Goal: Find contact information: Find contact information

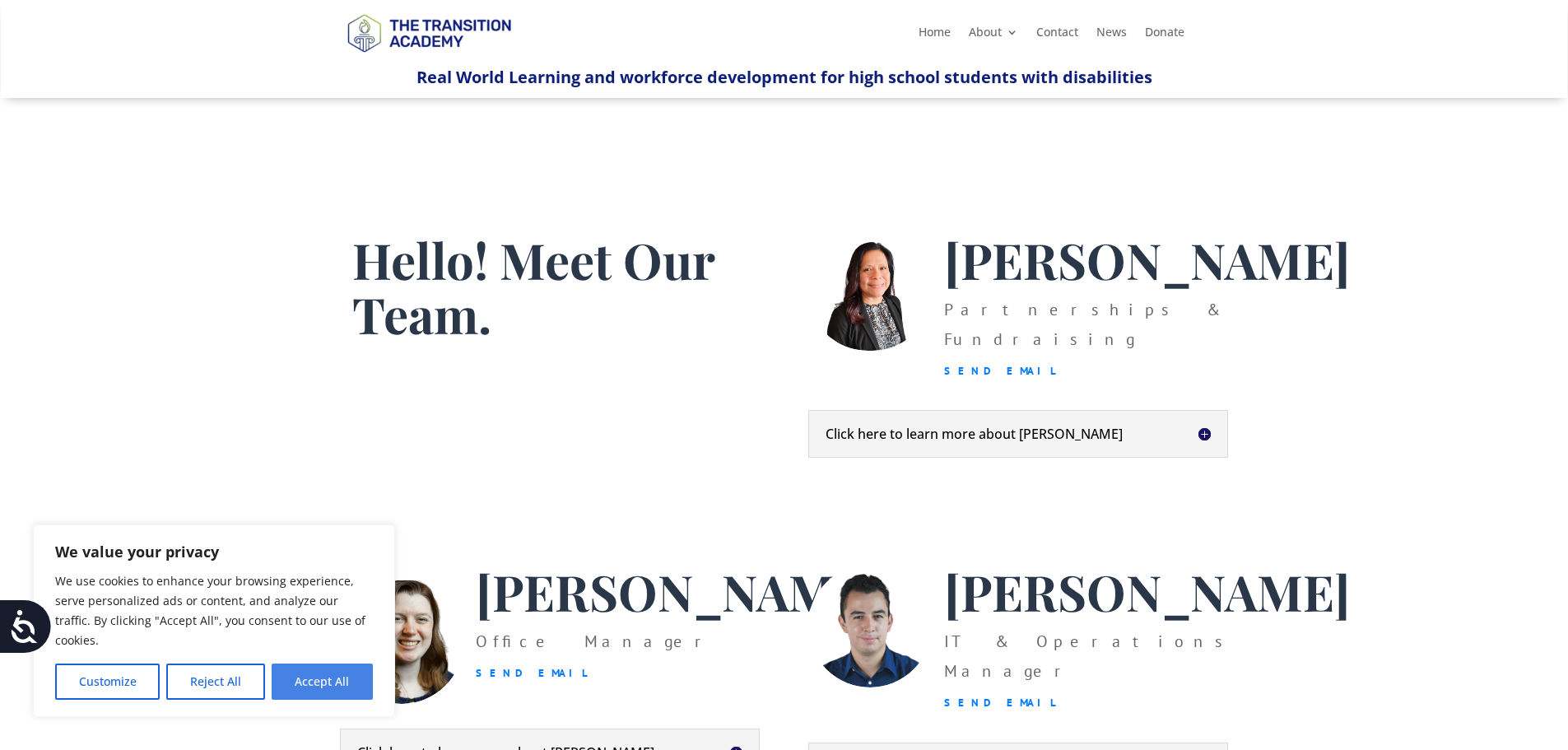
click at [312, 688] on button "Accept All" at bounding box center [321, 682] width 101 height 36
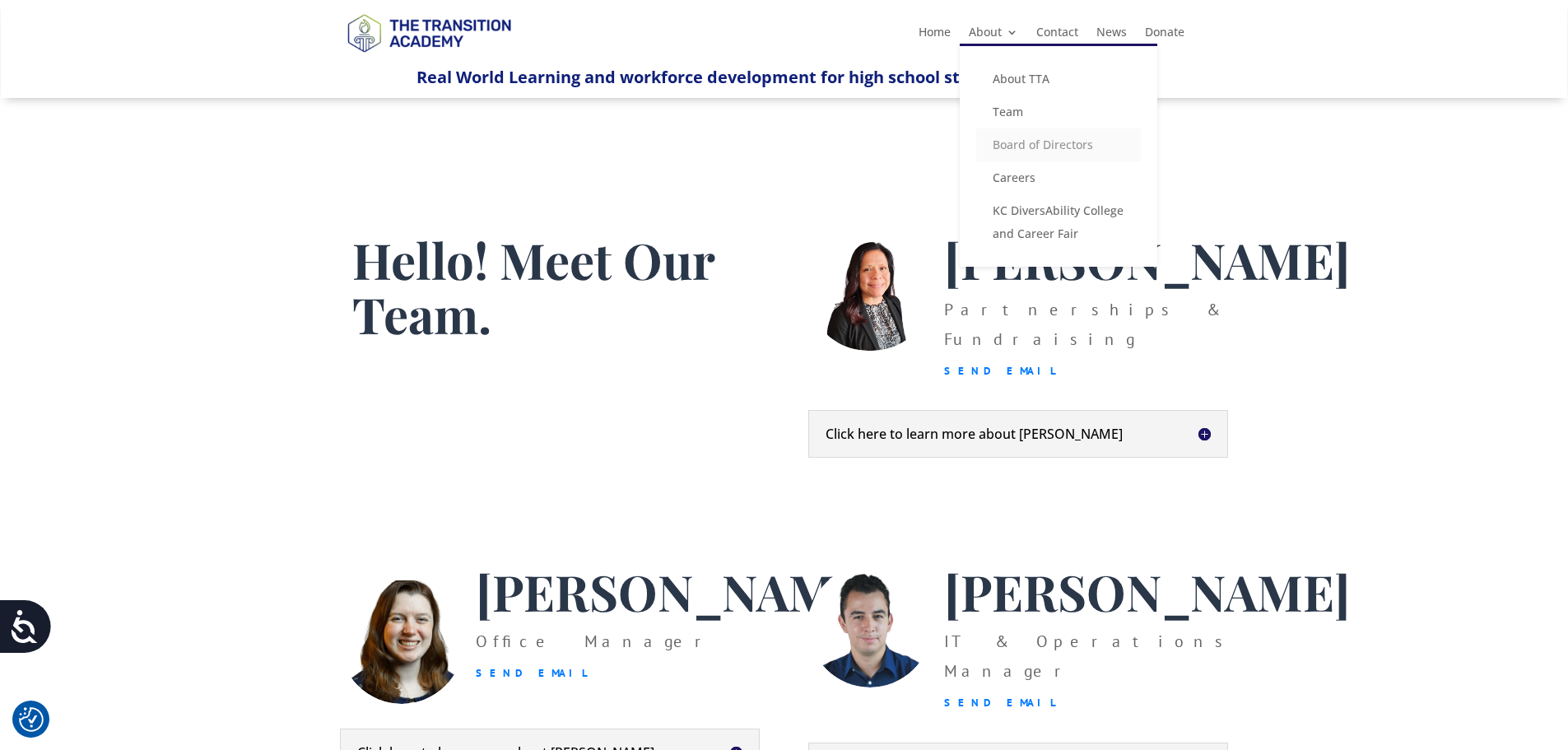
click at [1023, 147] on link "Board of Directors" at bounding box center [1059, 145] width 164 height 33
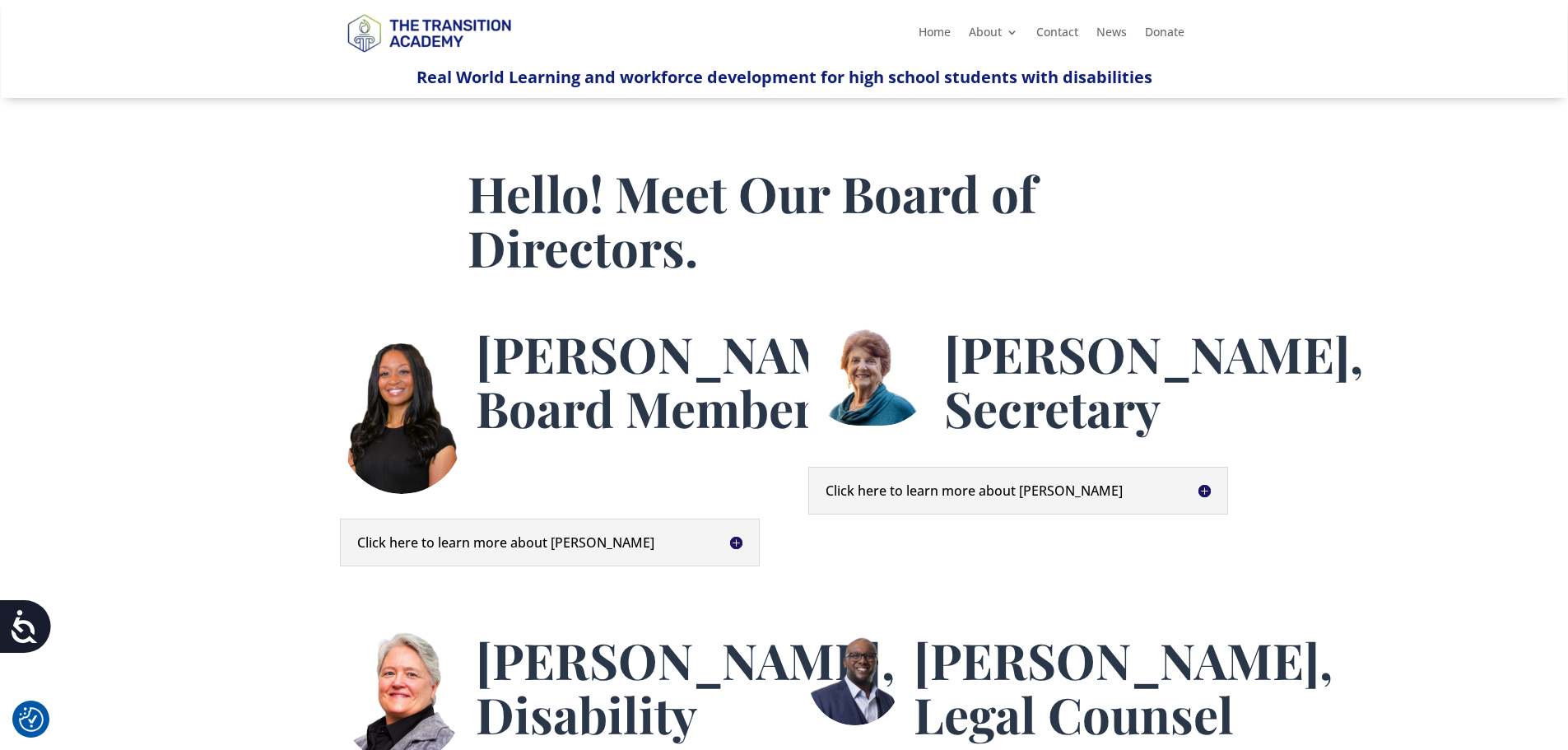
click at [494, 542] on h5 "Click here to learn more about Anita" at bounding box center [550, 543] width 386 height 13
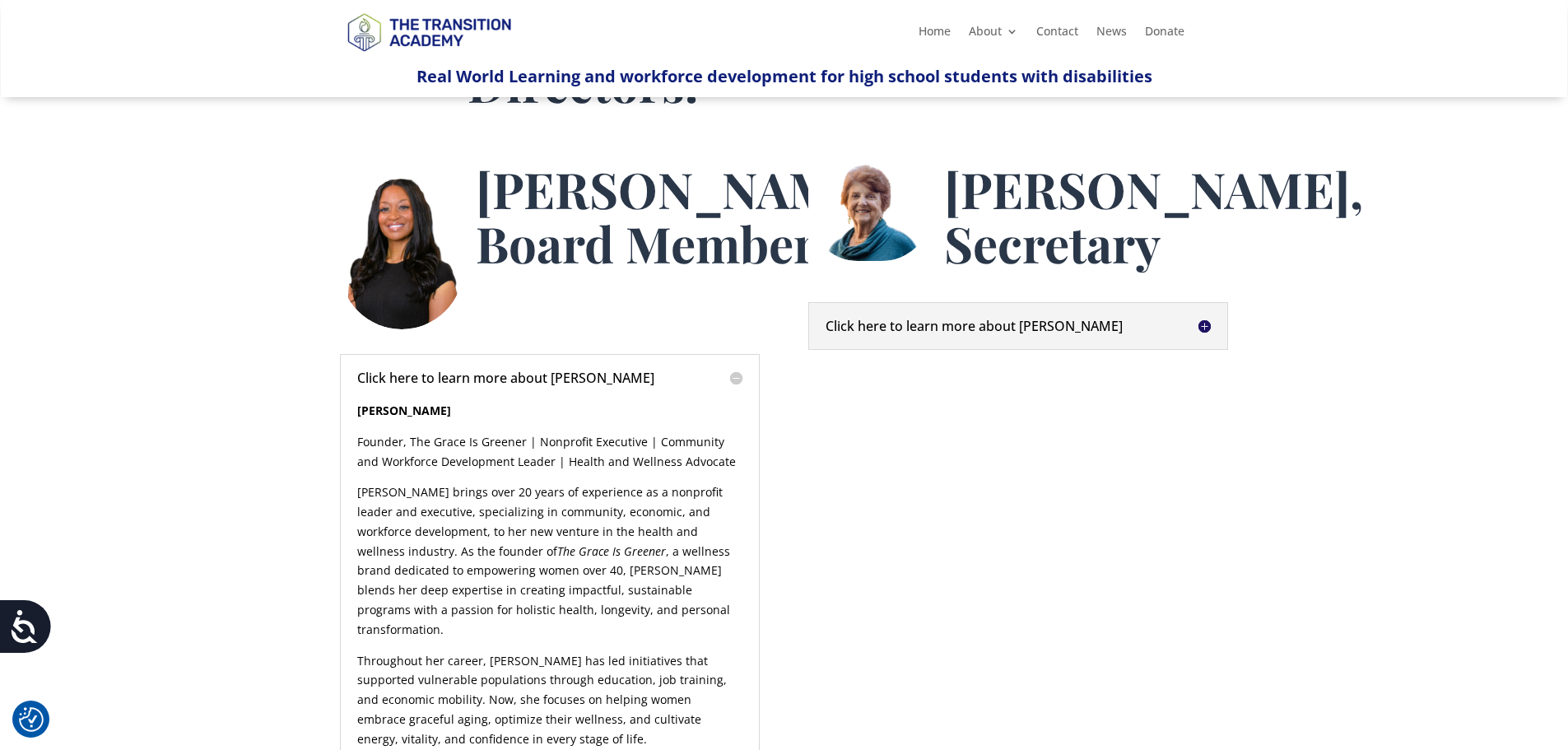
scroll to position [82, 0]
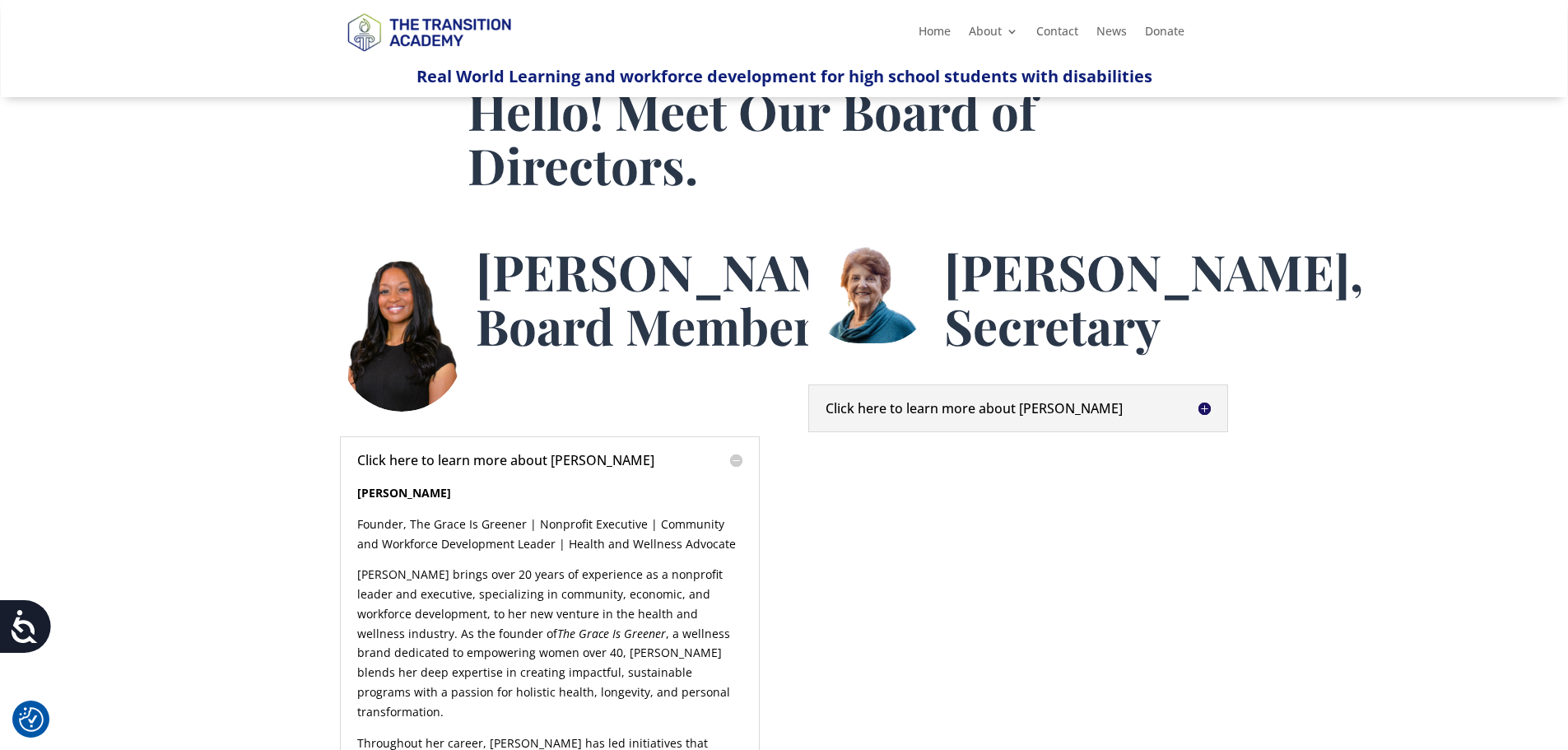
click at [740, 462] on h5 "Click here to learn more about Anita" at bounding box center [550, 461] width 386 height 13
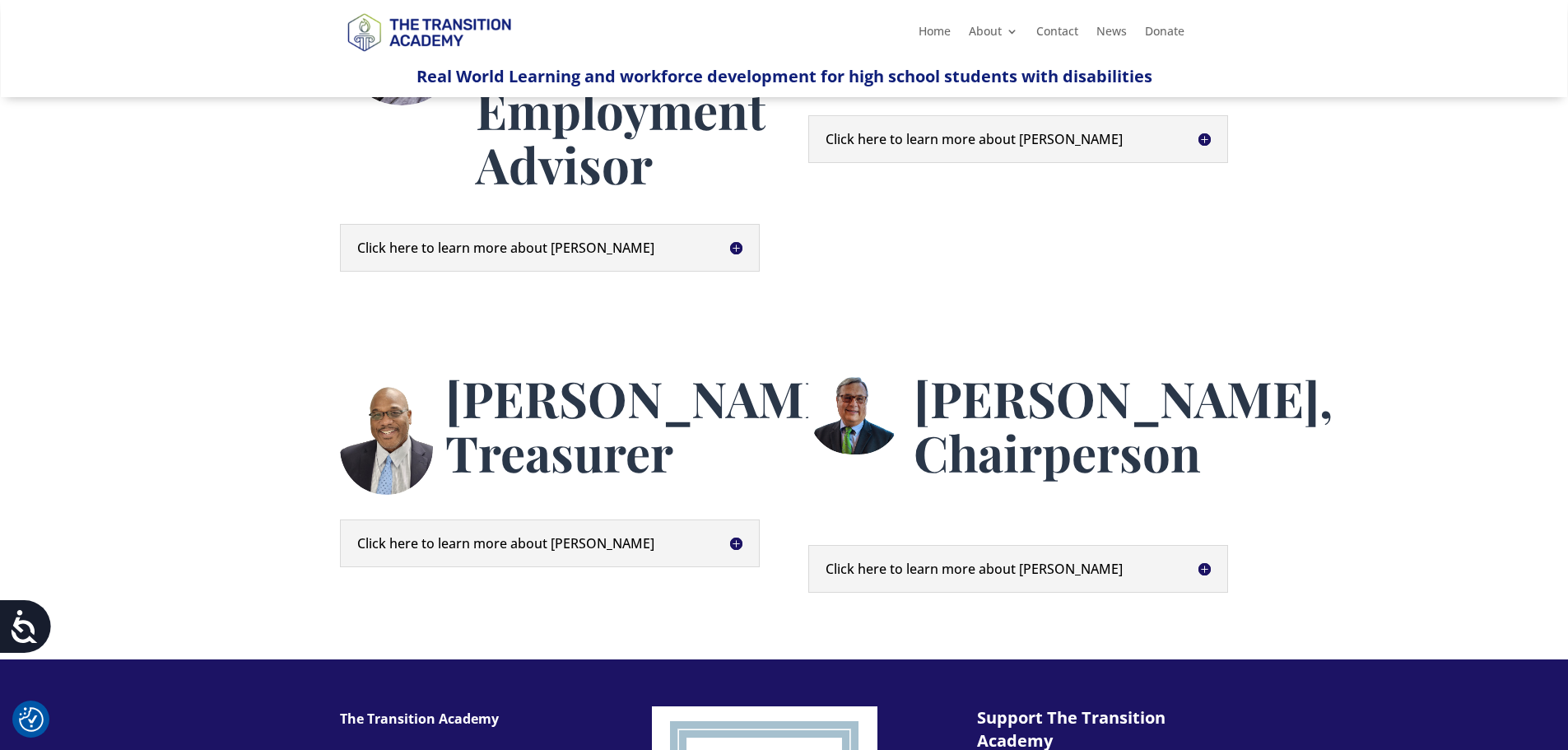
scroll to position [741, 0]
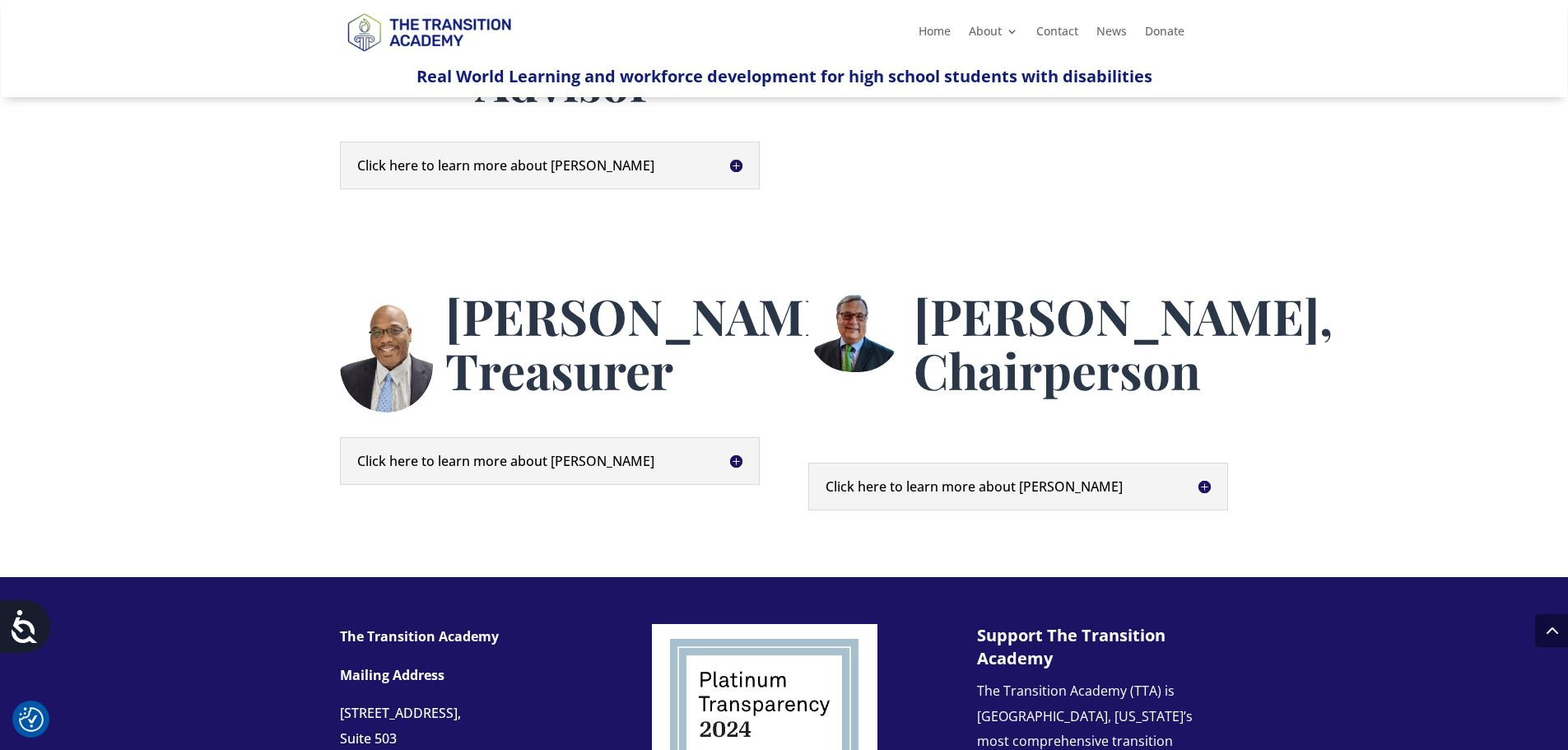
click at [731, 468] on h5 "Click here to learn more about Kent" at bounding box center [550, 462] width 386 height 13
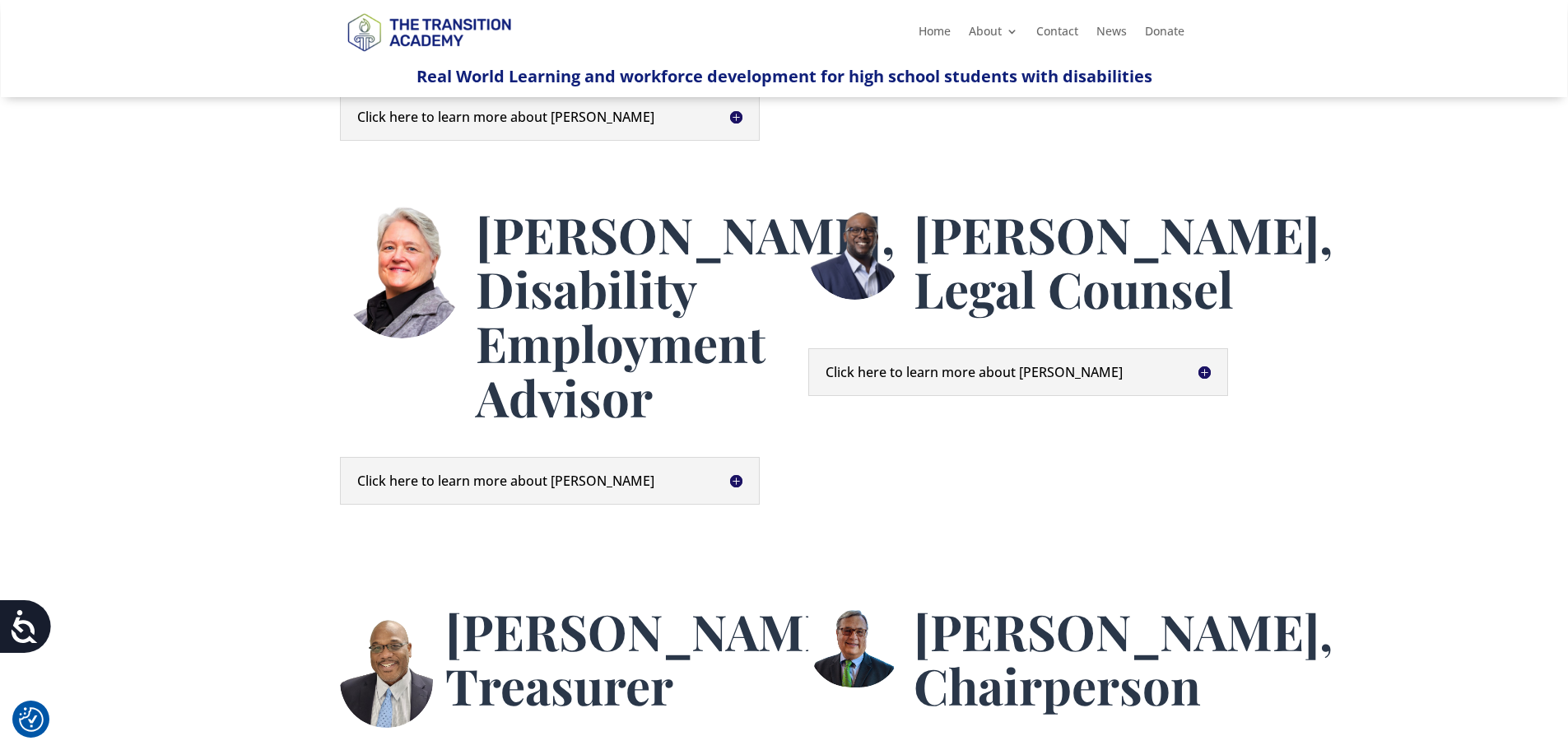
scroll to position [165, 0]
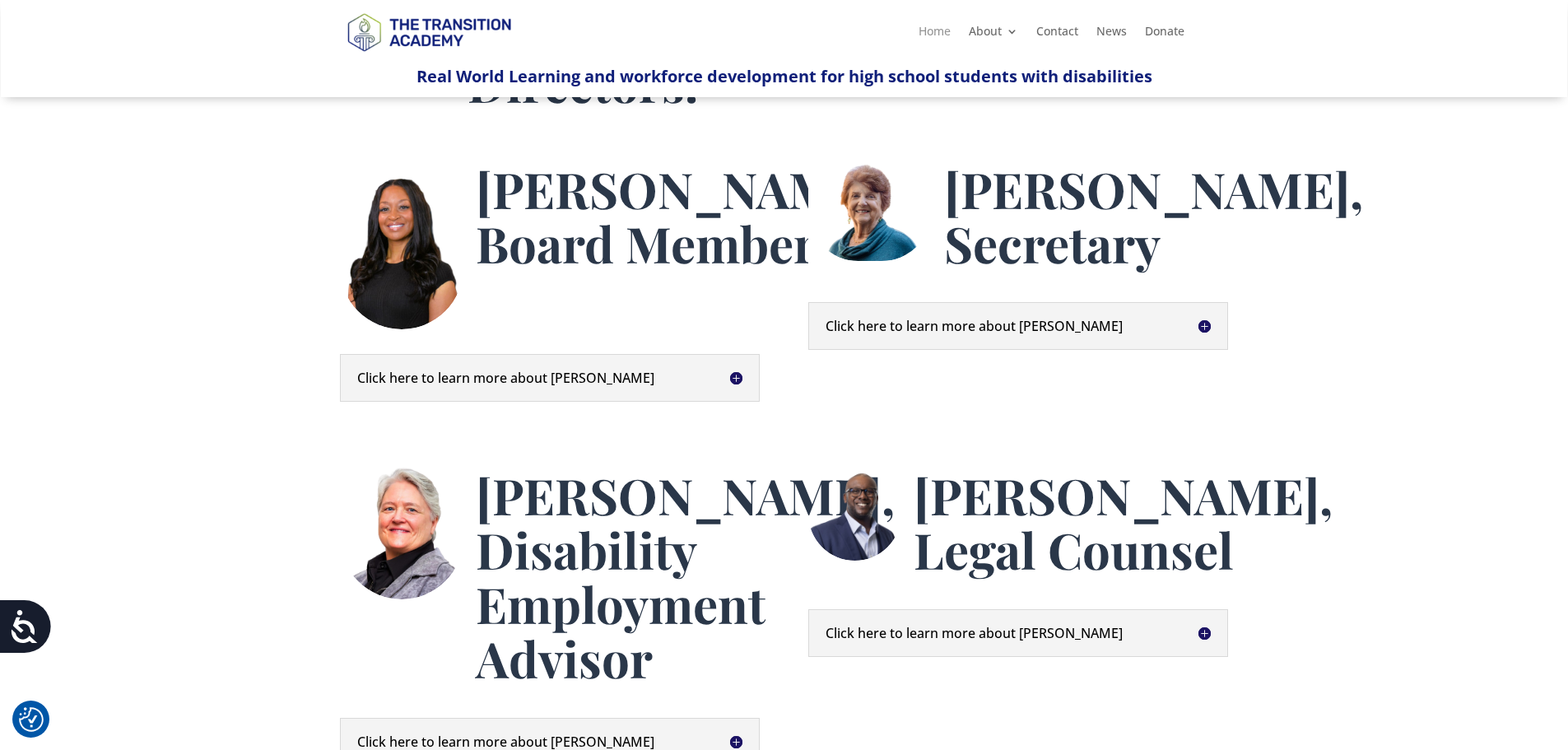
click at [927, 35] on link "Home" at bounding box center [935, 34] width 32 height 18
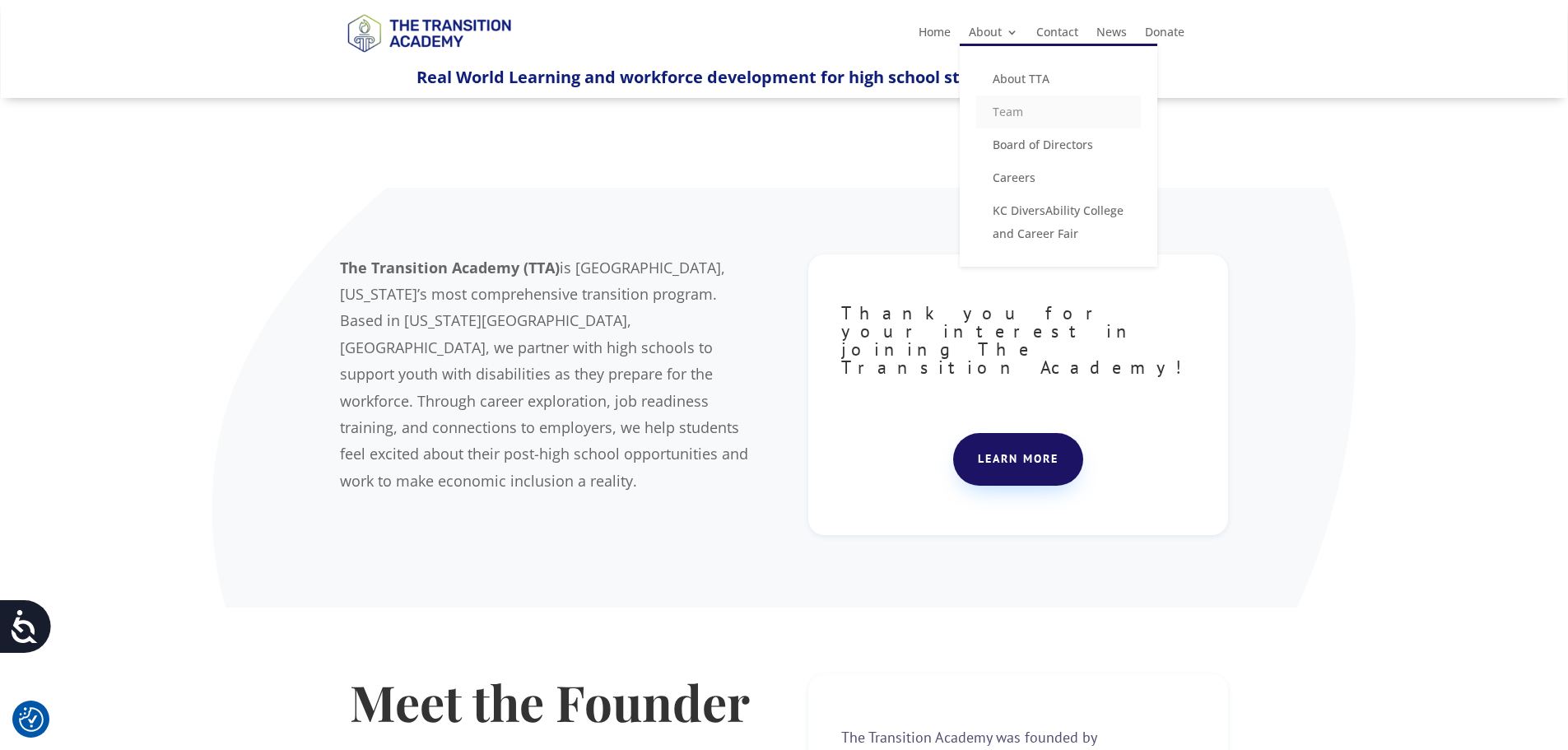
click at [1002, 109] on link "Team" at bounding box center [1059, 112] width 164 height 33
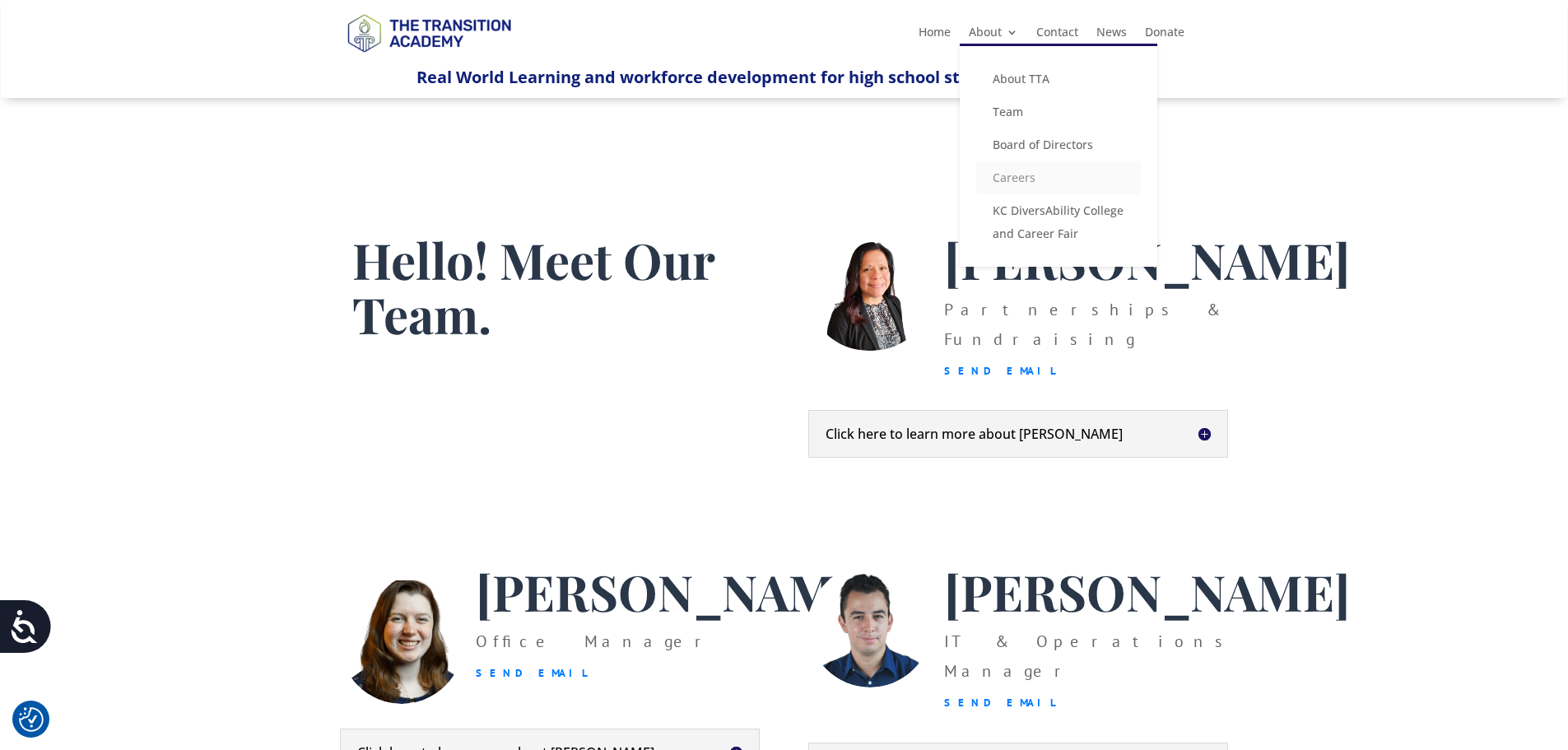
click at [997, 178] on link "Careers" at bounding box center [1059, 178] width 164 height 33
click at [1016, 177] on link "Careers" at bounding box center [1059, 178] width 164 height 33
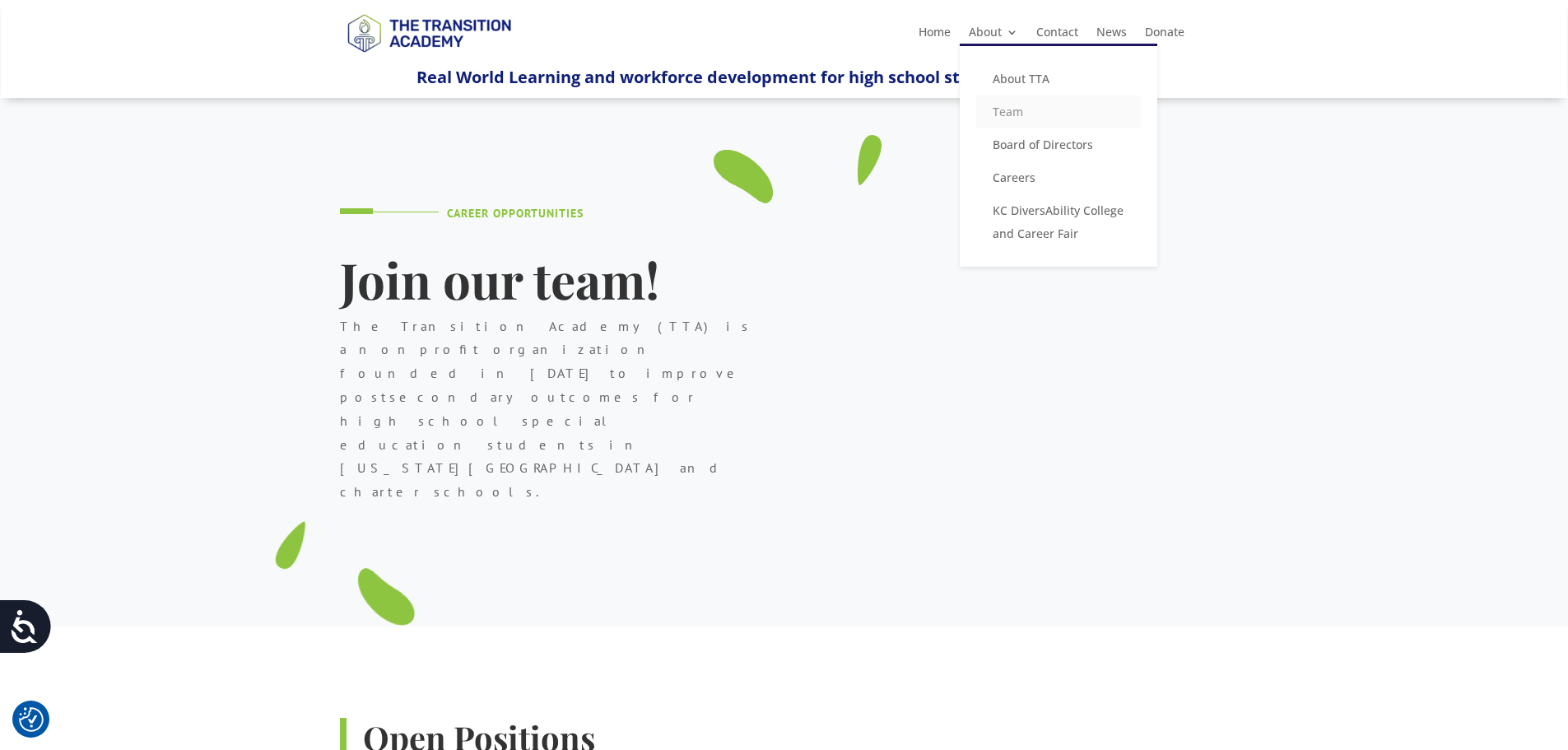
click at [1008, 113] on link "Team" at bounding box center [1059, 112] width 164 height 33
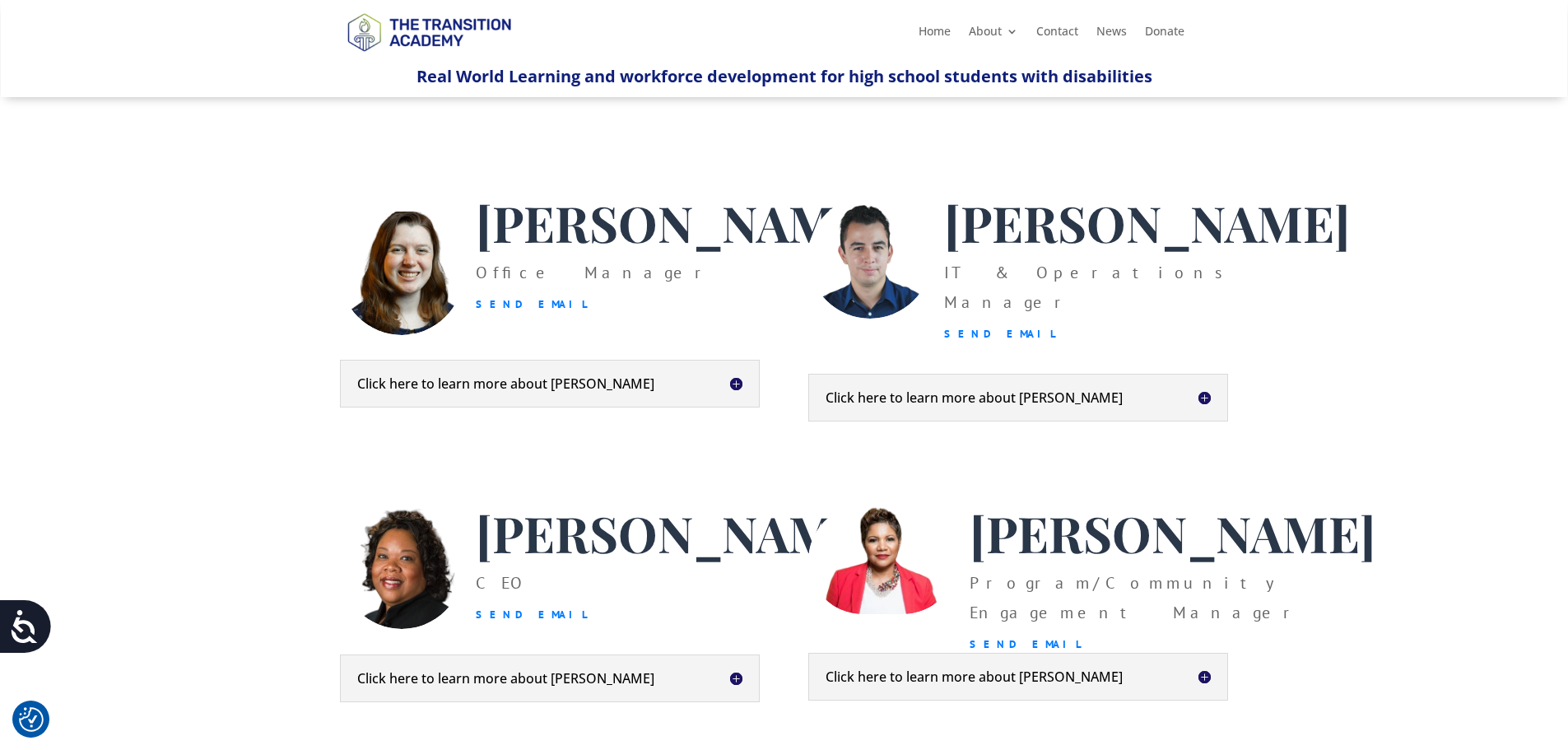
scroll to position [659, 0]
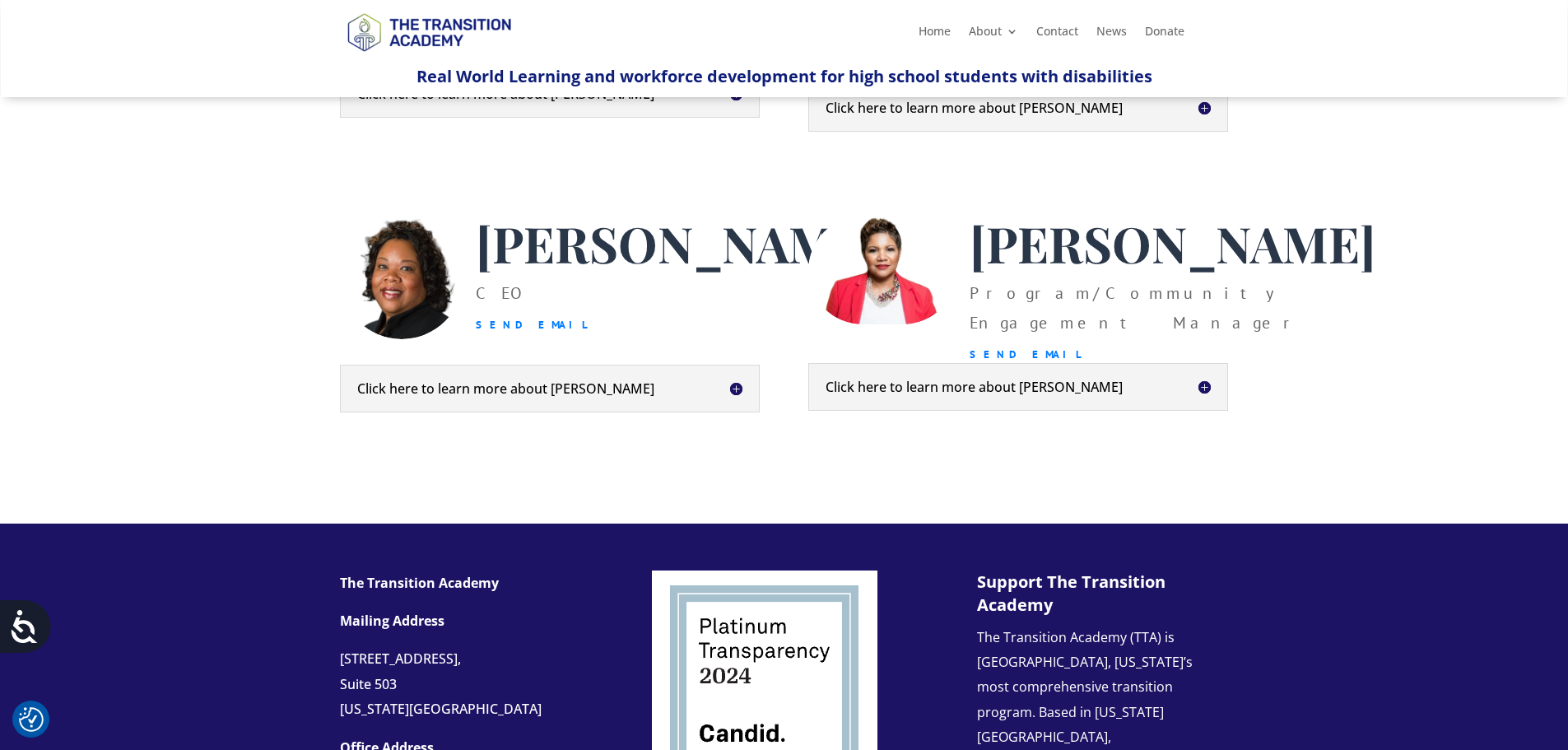
click at [498, 332] on link "Send Email" at bounding box center [531, 324] width 112 height 14
click at [928, 33] on link "Home" at bounding box center [935, 34] width 32 height 18
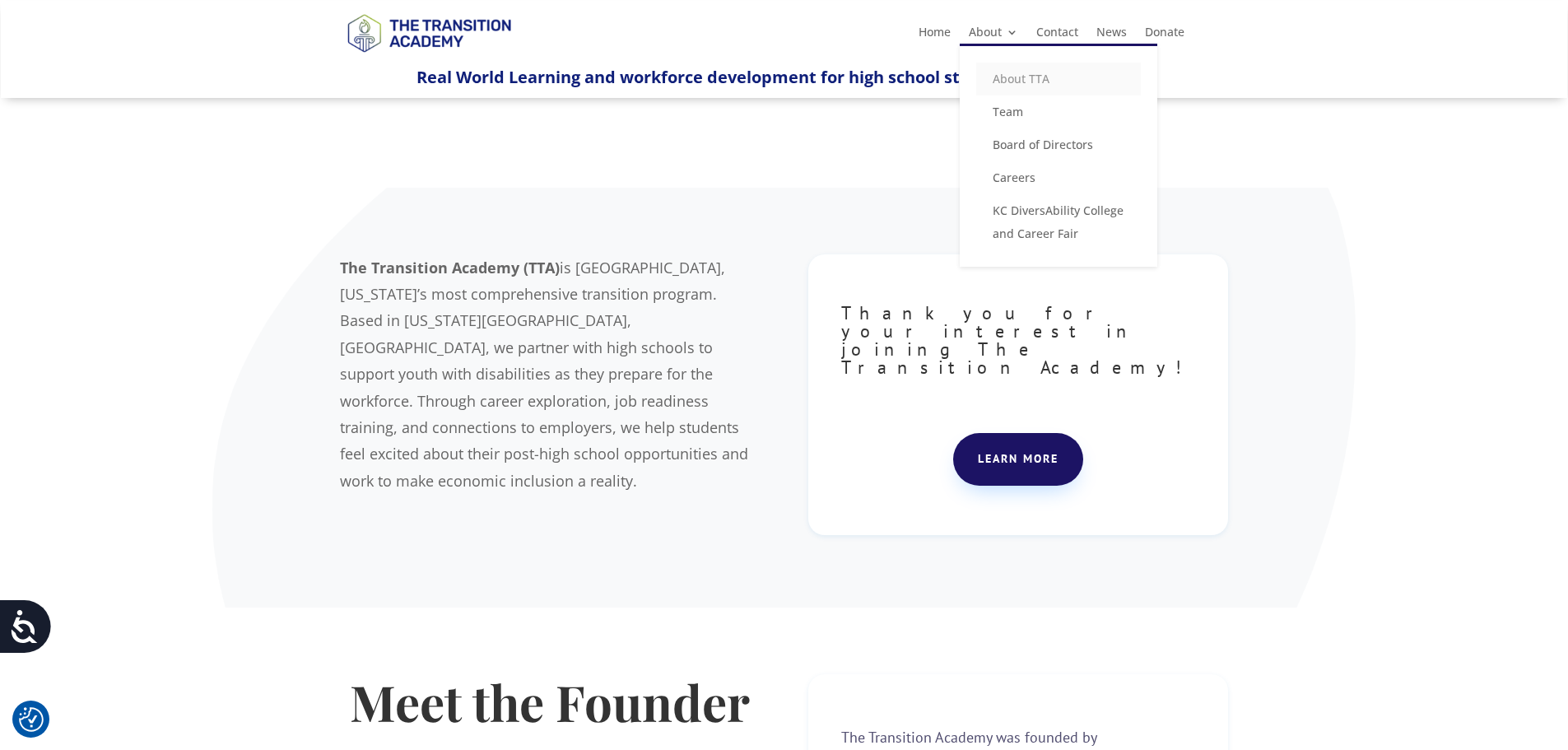
click at [1025, 76] on link "About TTA" at bounding box center [1059, 78] width 164 height 33
